Goal: Task Accomplishment & Management: Manage account settings

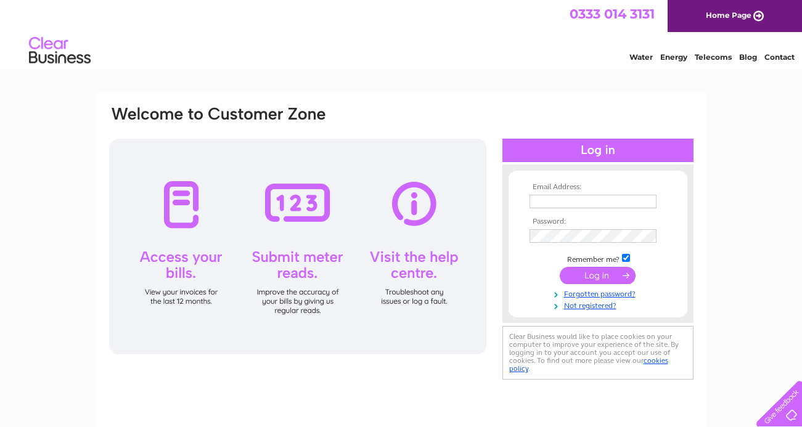
click at [635, 202] on input "text" at bounding box center [593, 202] width 127 height 14
type input "worcestercpm@fishergerman.co.uk"
drag, startPoint x: 606, startPoint y: 266, endPoint x: 601, endPoint y: 269, distance: 6.7
click at [605, 266] on td at bounding box center [598, 276] width 143 height 23
click at [595, 276] on input "submit" at bounding box center [598, 275] width 76 height 17
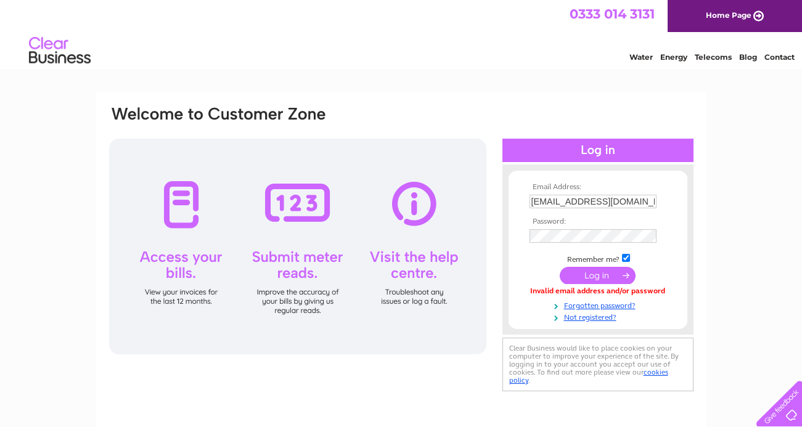
click at [604, 270] on input "submit" at bounding box center [598, 275] width 76 height 17
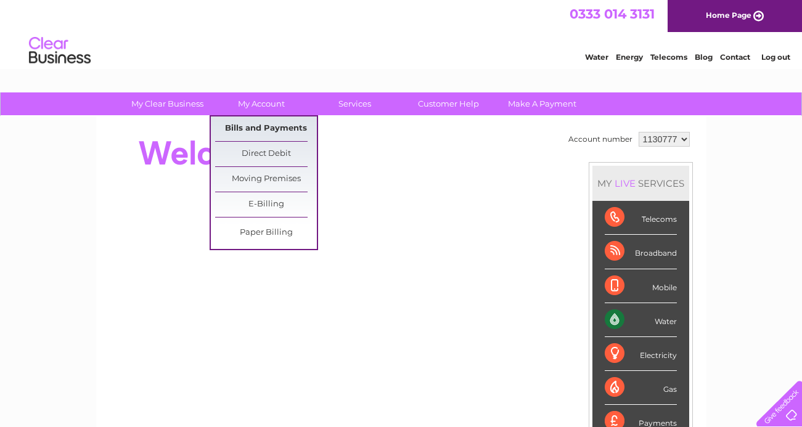
click at [279, 121] on link "Bills and Payments" at bounding box center [266, 129] width 102 height 25
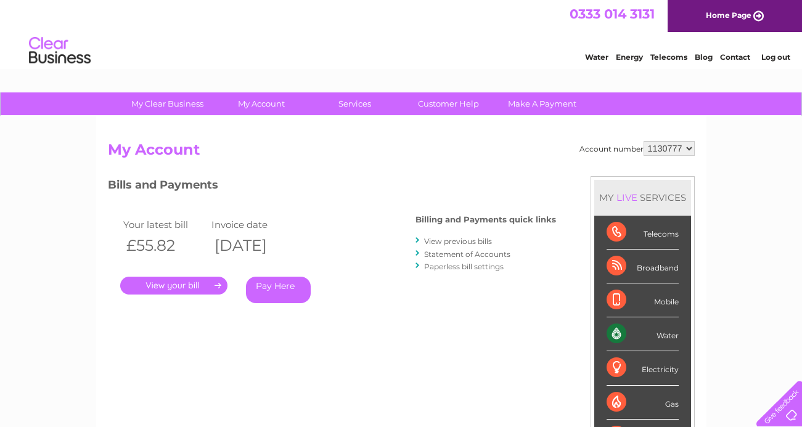
click at [478, 255] on link "Statement of Accounts" at bounding box center [467, 254] width 86 height 9
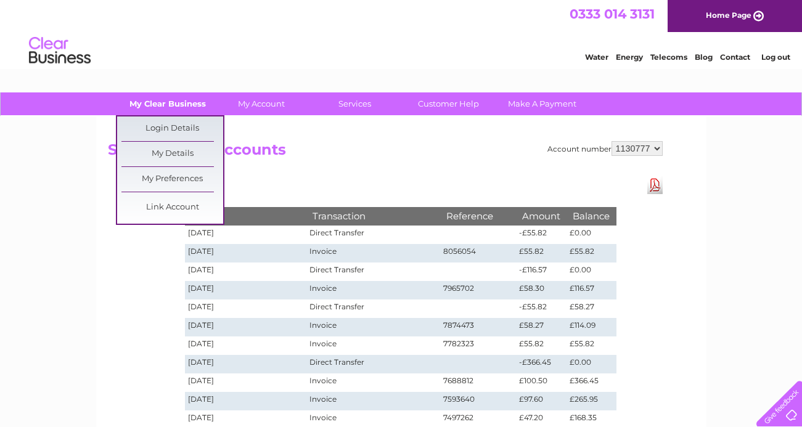
click at [186, 102] on link "My Clear Business" at bounding box center [168, 103] width 102 height 23
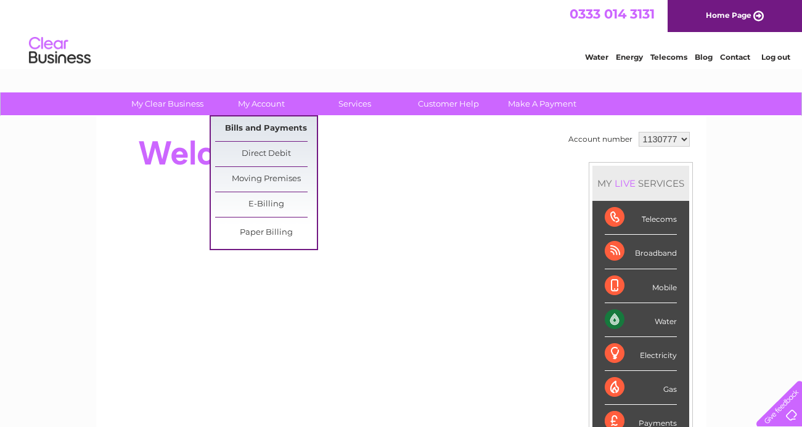
click at [276, 131] on link "Bills and Payments" at bounding box center [266, 129] width 102 height 25
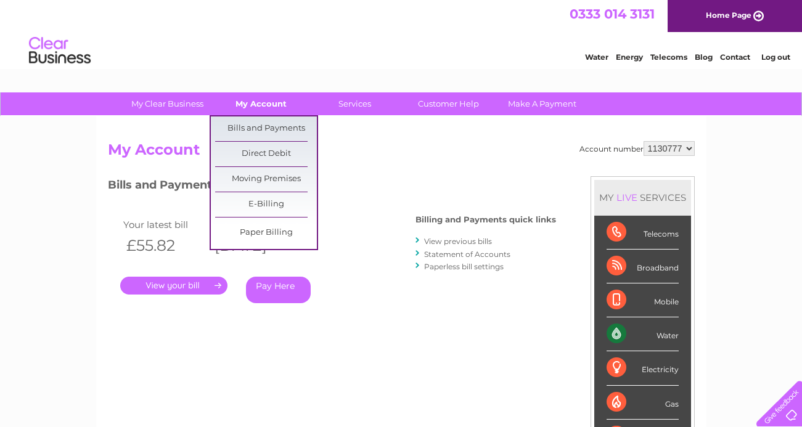
click at [271, 102] on link "My Account" at bounding box center [261, 103] width 102 height 23
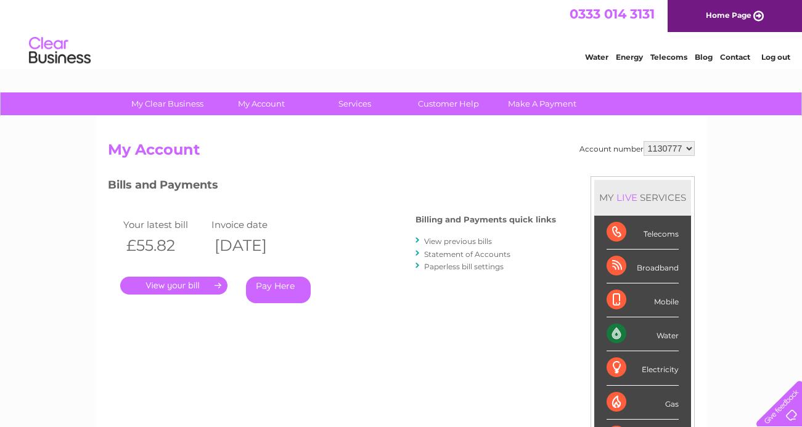
click at [463, 251] on link "Statement of Accounts" at bounding box center [467, 254] width 86 height 9
